Goal: Transaction & Acquisition: Purchase product/service

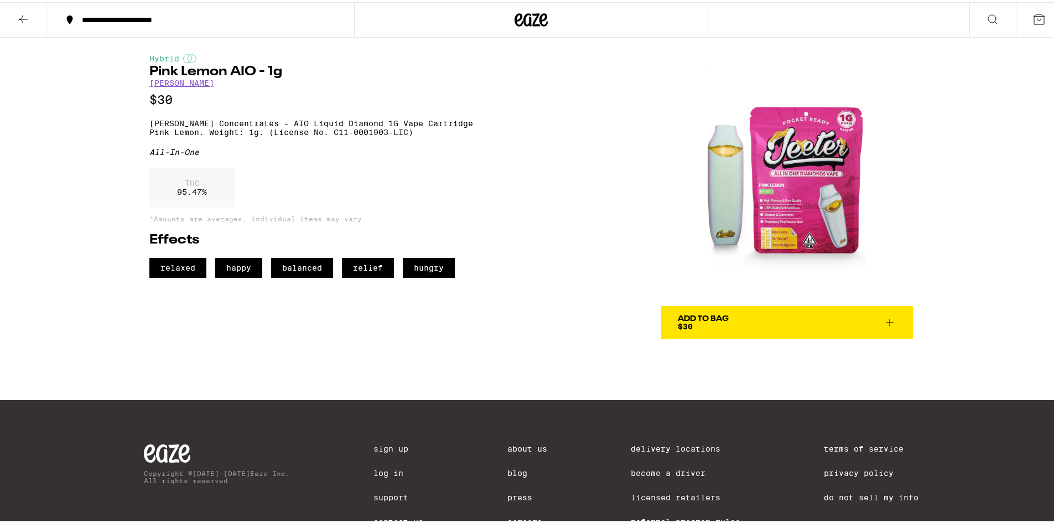
click at [27, 14] on icon at bounding box center [23, 17] width 13 height 13
